Goal: Task Accomplishment & Management: Complete application form

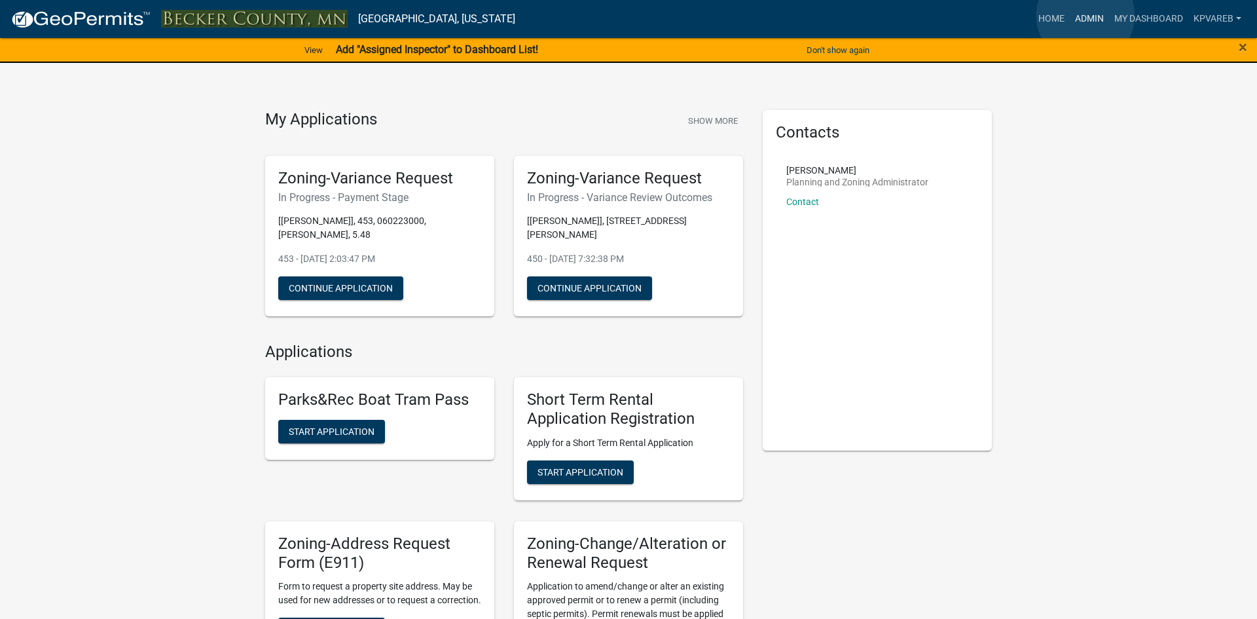
click at [1085, 16] on link "Admin" at bounding box center [1089, 19] width 39 height 25
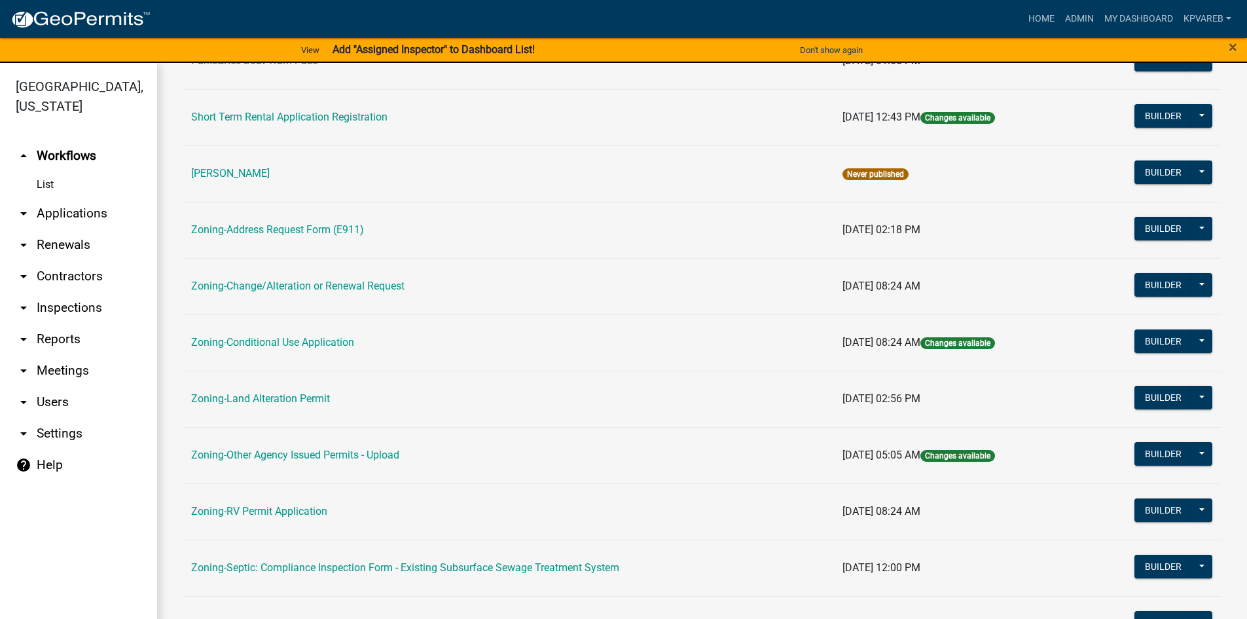
scroll to position [386, 0]
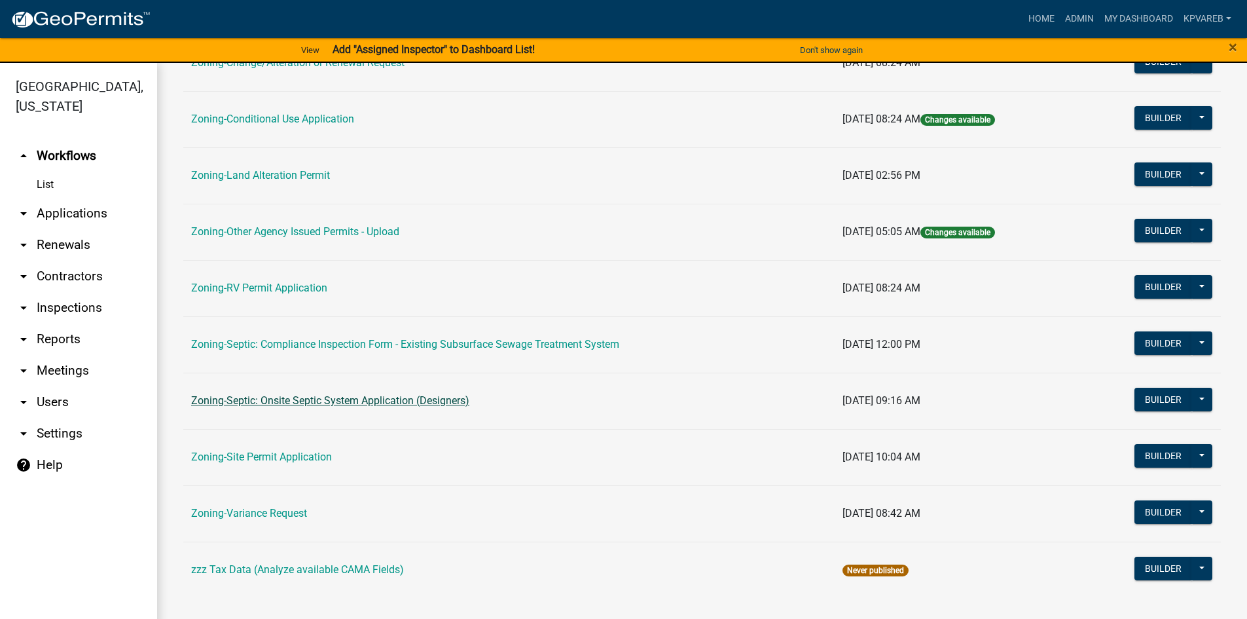
click at [410, 403] on link "Zoning-Septic: Onsite Septic System Application (Designers)" at bounding box center [330, 400] width 278 height 12
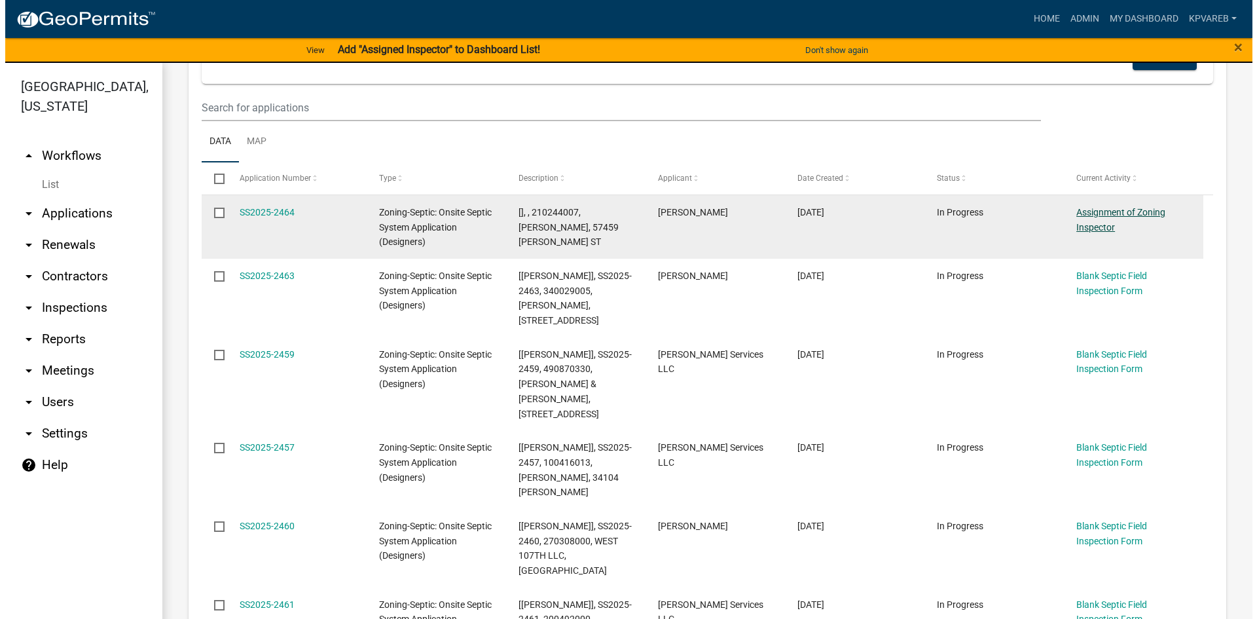
scroll to position [262, 0]
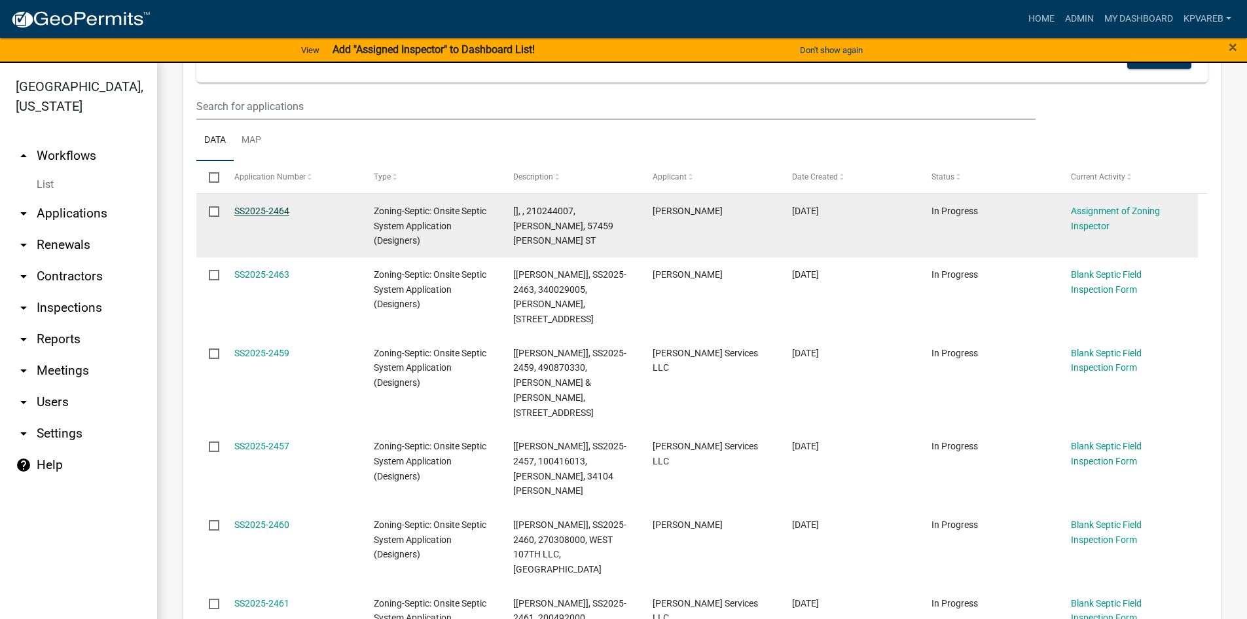
click at [265, 208] on link "SS2025-2464" at bounding box center [261, 211] width 55 height 10
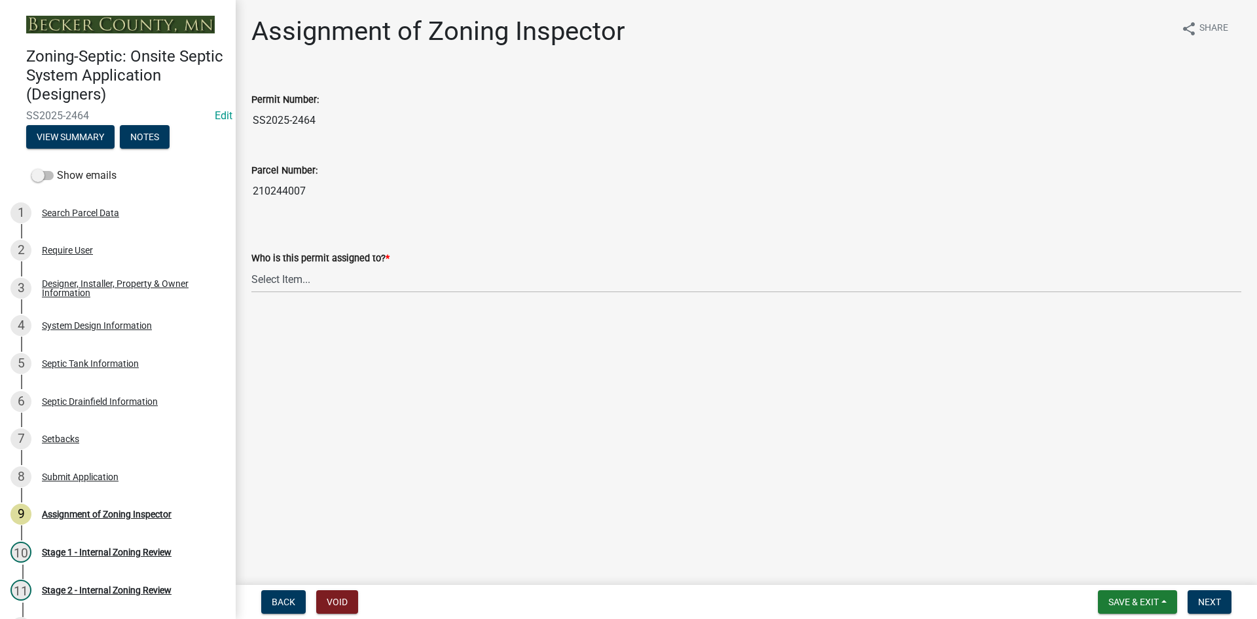
drag, startPoint x: 254, startPoint y: 189, endPoint x: 272, endPoint y: 194, distance: 19.1
click at [331, 192] on input "210244007" at bounding box center [746, 191] width 990 height 26
drag, startPoint x: 312, startPoint y: 274, endPoint x: 316, endPoint y: 288, distance: 14.9
click at [312, 274] on select "Select Item... [PERSON_NAME] [PERSON_NAME] [PERSON_NAME] [PERSON_NAME] [PERSON_…" at bounding box center [746, 279] width 990 height 27
click at [251, 266] on select "Select Item... [PERSON_NAME] [PERSON_NAME] [PERSON_NAME] [PERSON_NAME] [PERSON_…" at bounding box center [746, 279] width 990 height 27
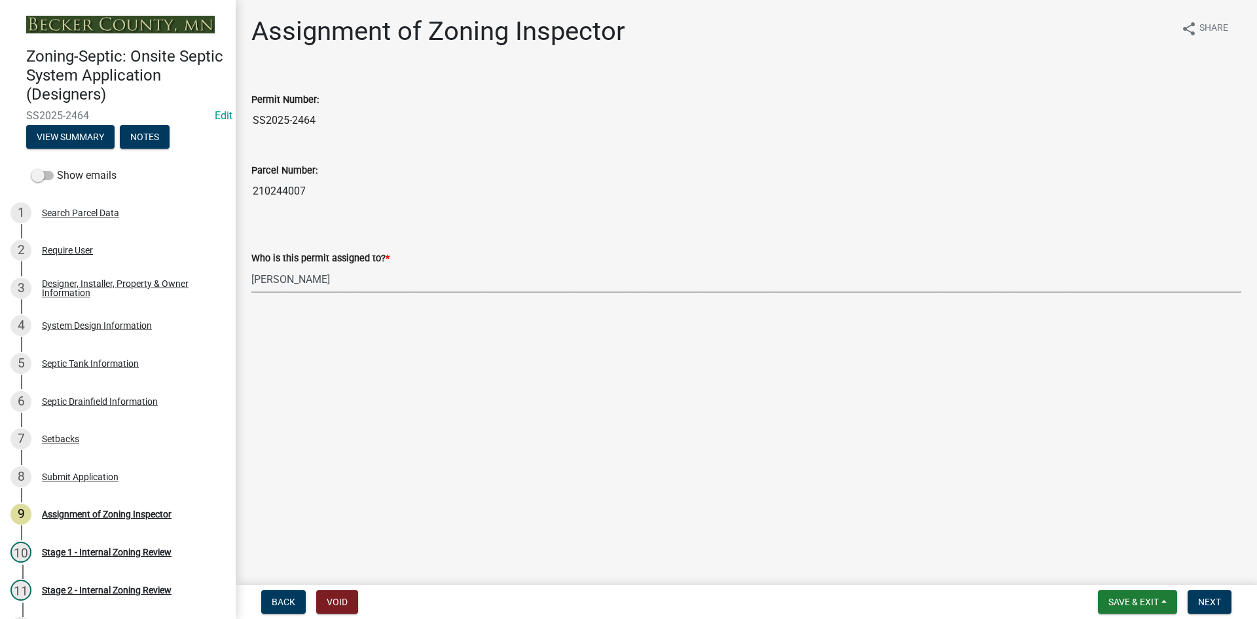
select select "7bfe52ba-73b7-4ac1-9bde-d3bb601555ca"
click at [1216, 601] on span "Next" at bounding box center [1209, 601] width 23 height 10
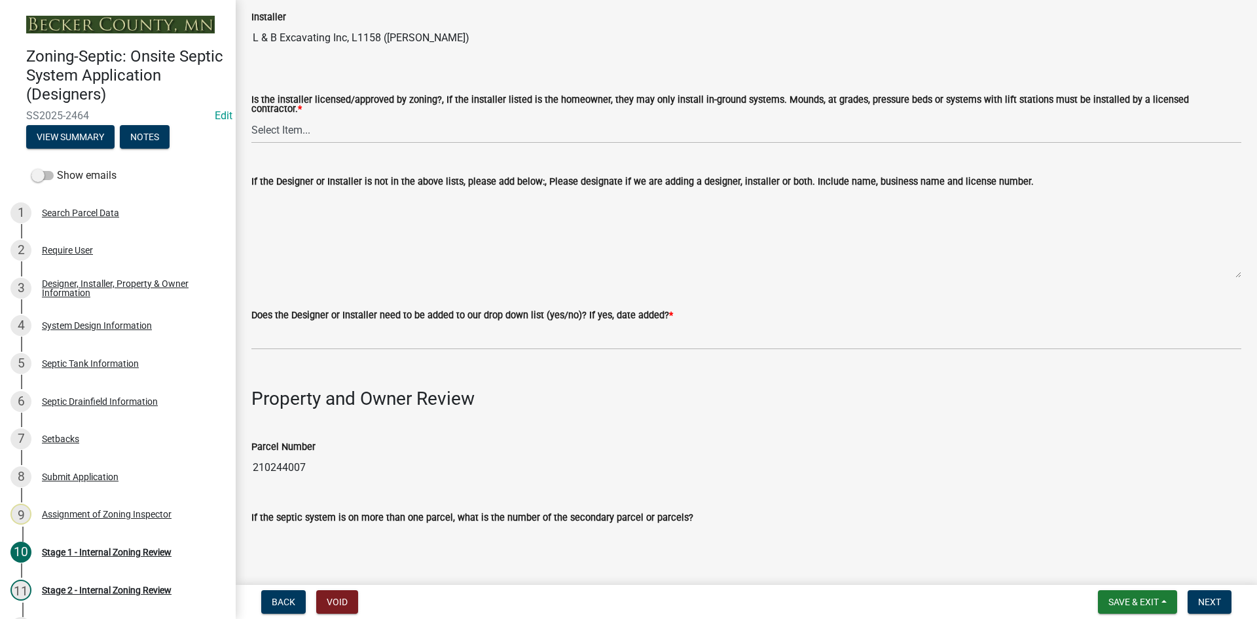
scroll to position [262, 0]
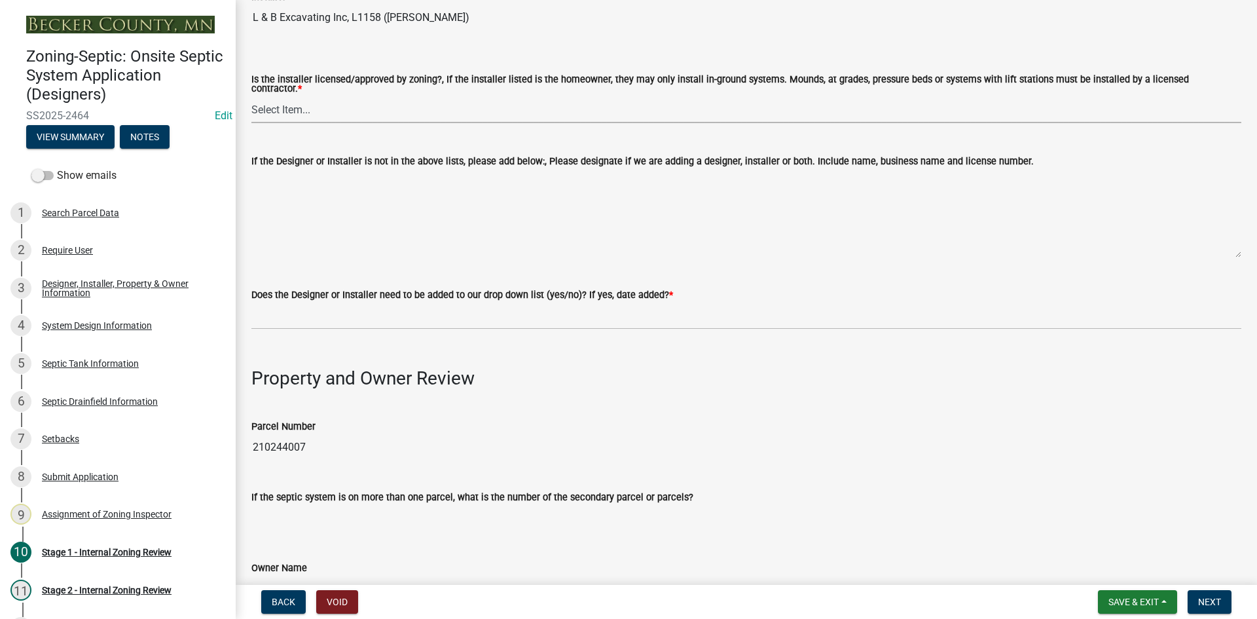
drag, startPoint x: 291, startPoint y: 96, endPoint x: 291, endPoint y: 117, distance: 20.3
click at [292, 96] on select "Select Item... Yes No" at bounding box center [746, 109] width 990 height 27
click at [251, 96] on select "Select Item... Yes No" at bounding box center [746, 109] width 990 height 27
select select "ca07ae0a-7638-46ff-ada2-c67ca3524324"
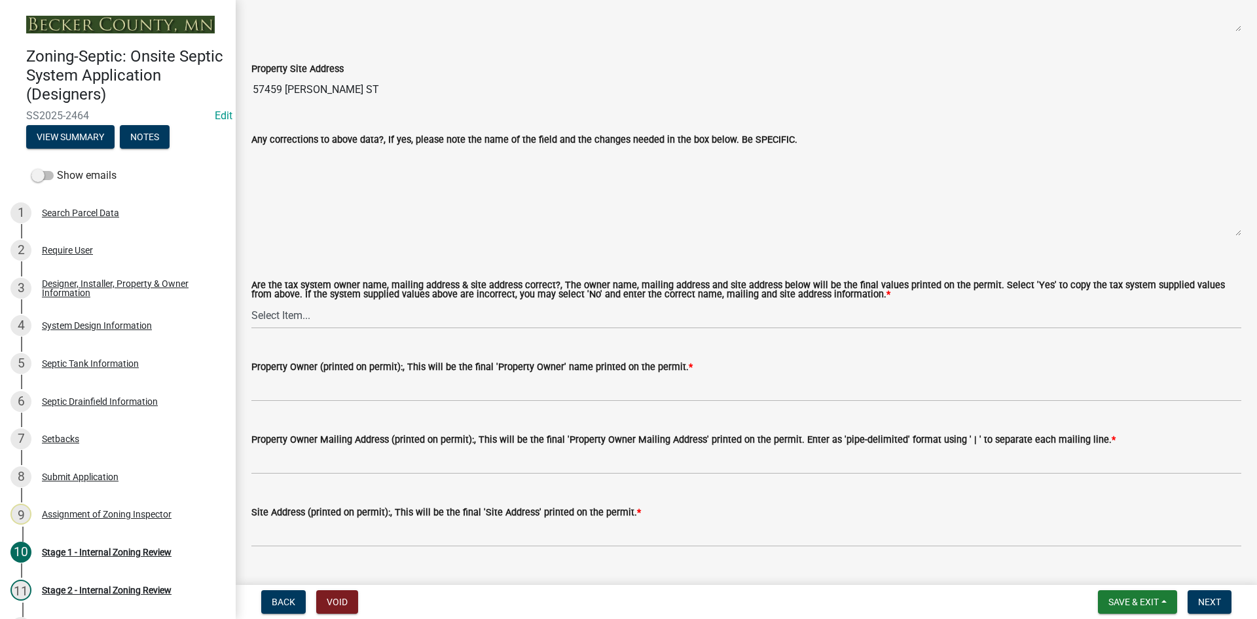
scroll to position [1113, 0]
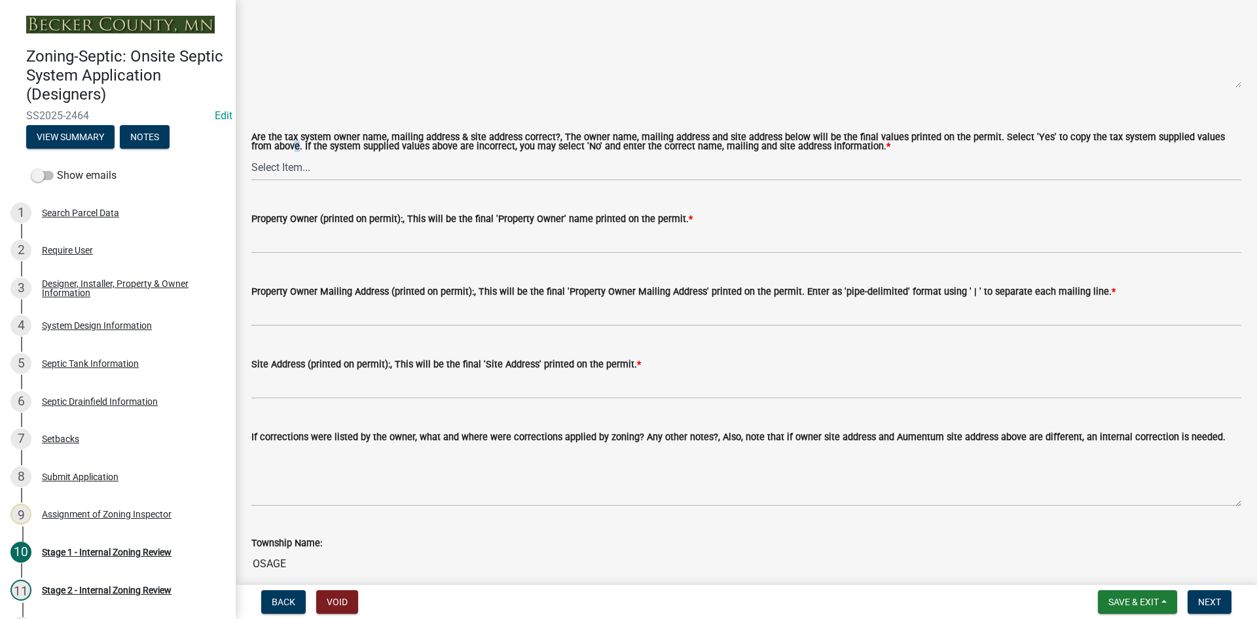
click at [270, 145] on label "Are the tax system owner name, mailing address & site address correct?, The own…" at bounding box center [746, 142] width 990 height 19
click at [270, 162] on select "Select Item... Yes No" at bounding box center [746, 167] width 990 height 27
click at [251, 154] on select "Select Item... Yes No" at bounding box center [746, 167] width 990 height 27
select select "ec75a761-93b4-47c5-8535-fea253c32937"
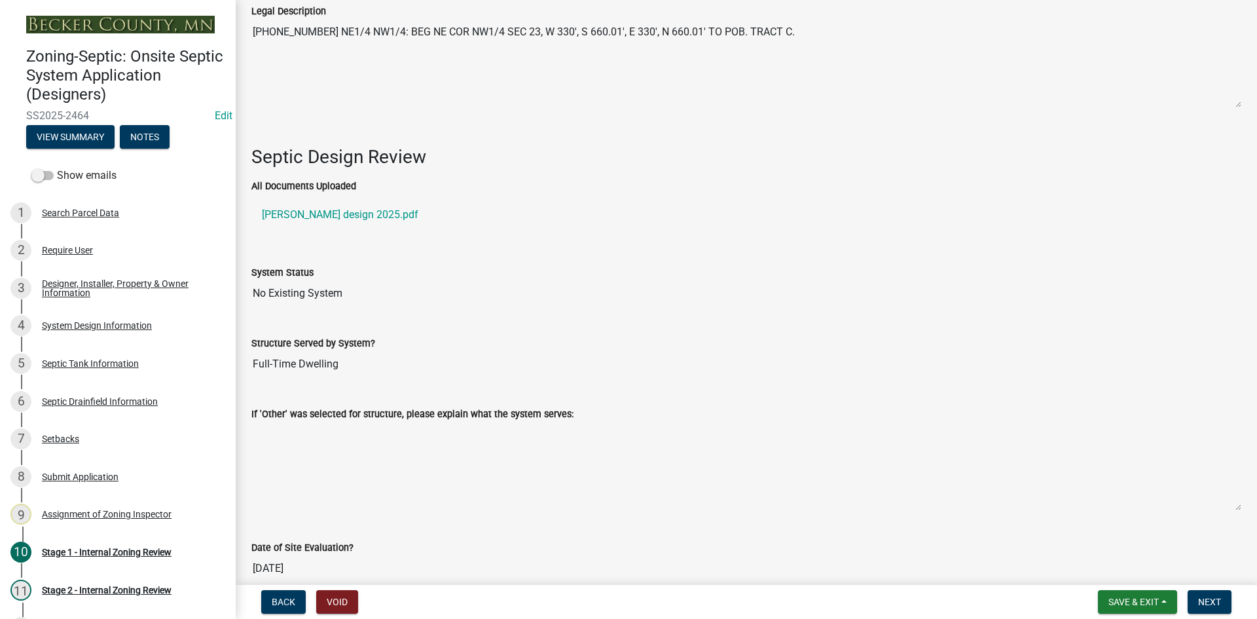
scroll to position [1702, 0]
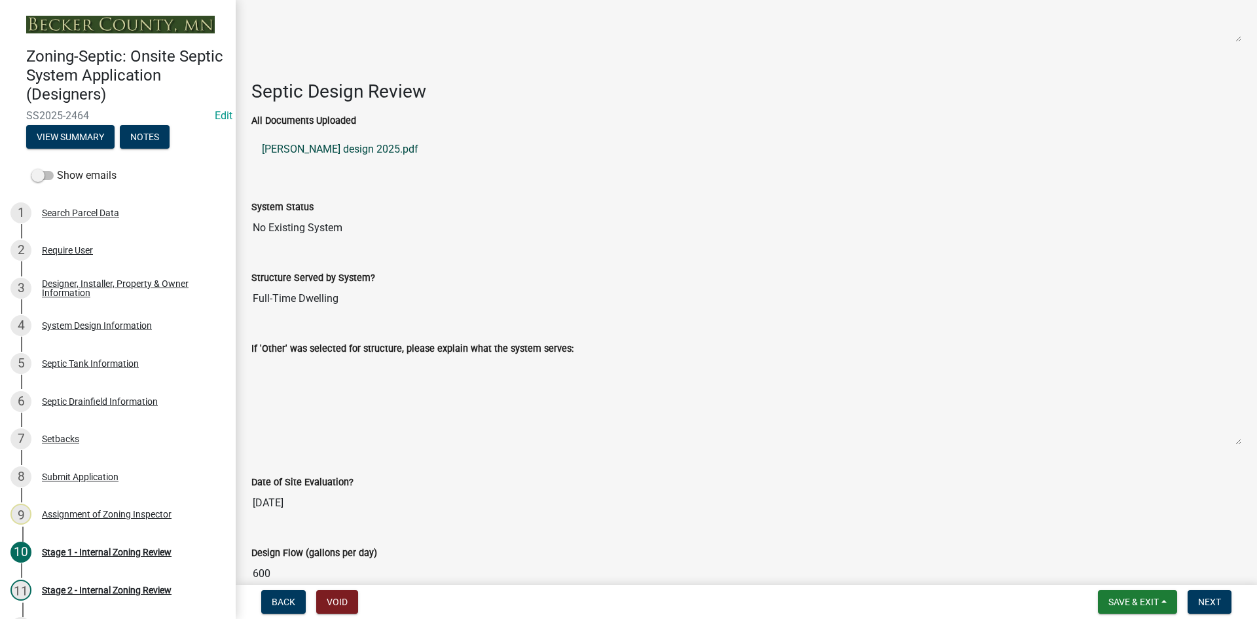
click at [342, 141] on link "[PERSON_NAME] design 2025.pdf" at bounding box center [746, 149] width 990 height 31
